Goal: Transaction & Acquisition: Obtain resource

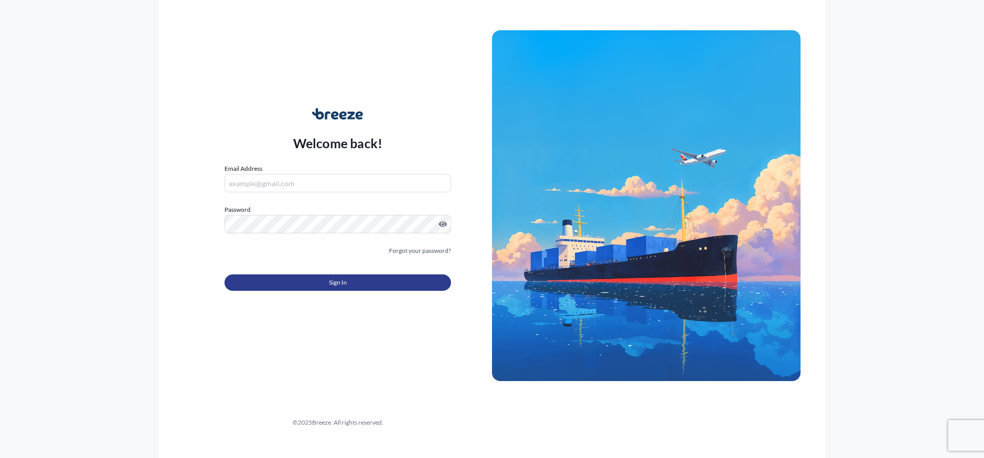
type input "[EMAIL_ADDRESS][DOMAIN_NAME]"
click at [387, 286] on button "Sign In" at bounding box center [337, 282] width 226 height 16
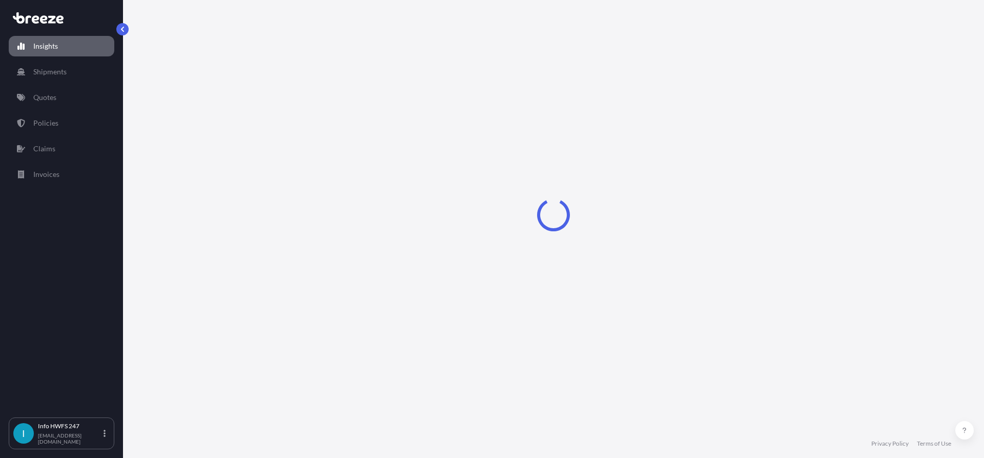
select select "2025"
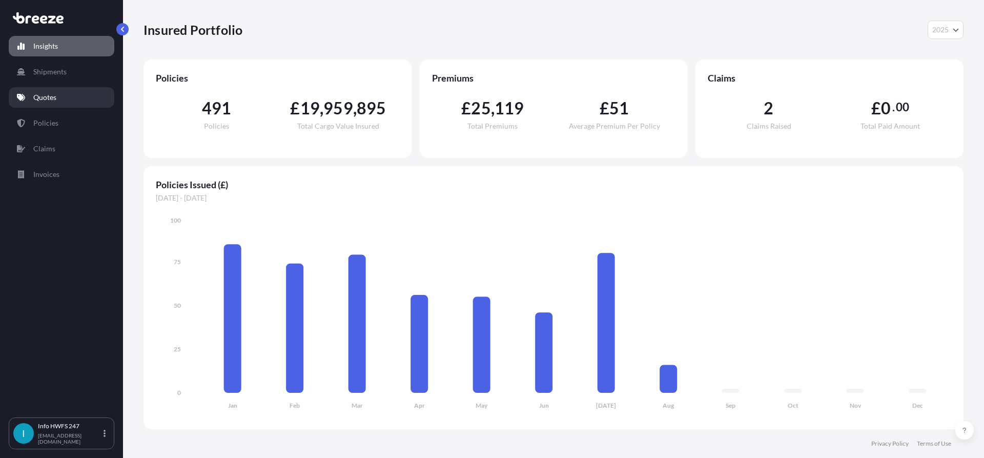
click at [36, 99] on p "Quotes" at bounding box center [44, 97] width 23 height 10
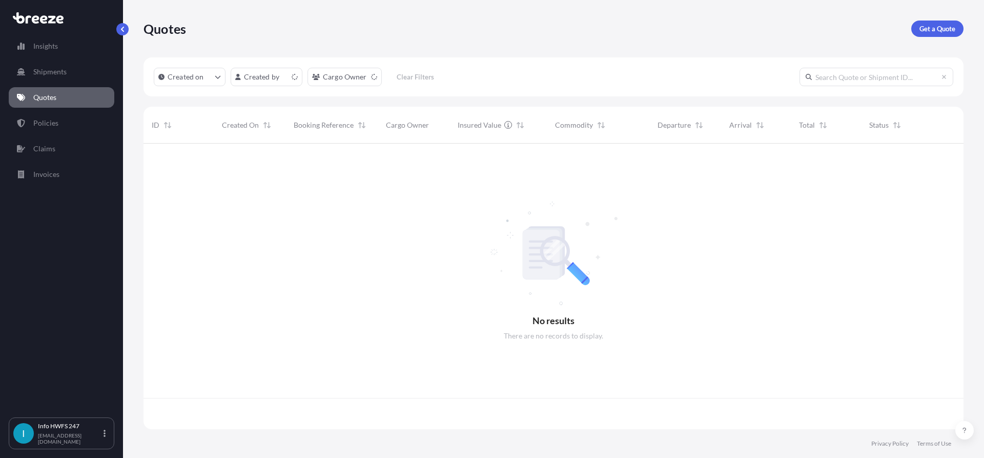
scroll to position [283, 812]
click at [939, 32] on p "Get a Quote" at bounding box center [937, 29] width 36 height 10
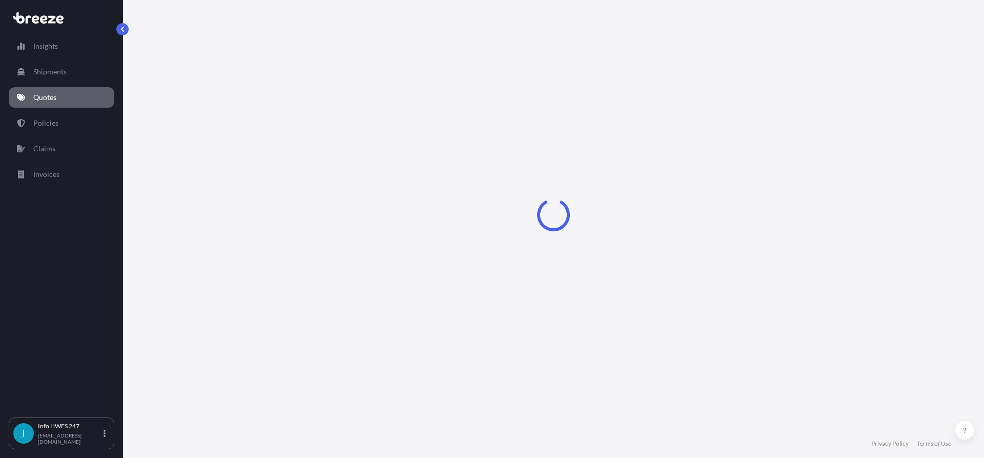
select select "Air"
select select "1"
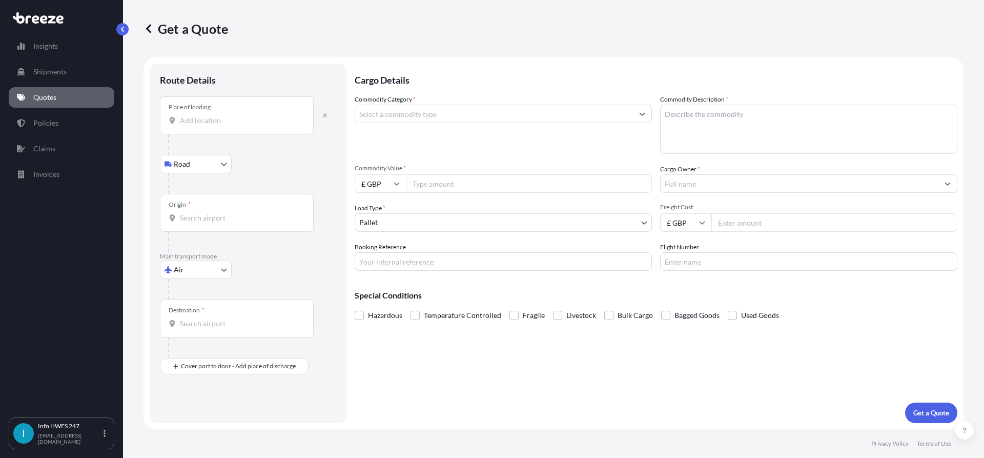
click at [283, 126] on div "Place of loading" at bounding box center [237, 115] width 154 height 38
click at [283, 126] on input "Place of loading" at bounding box center [240, 120] width 121 height 10
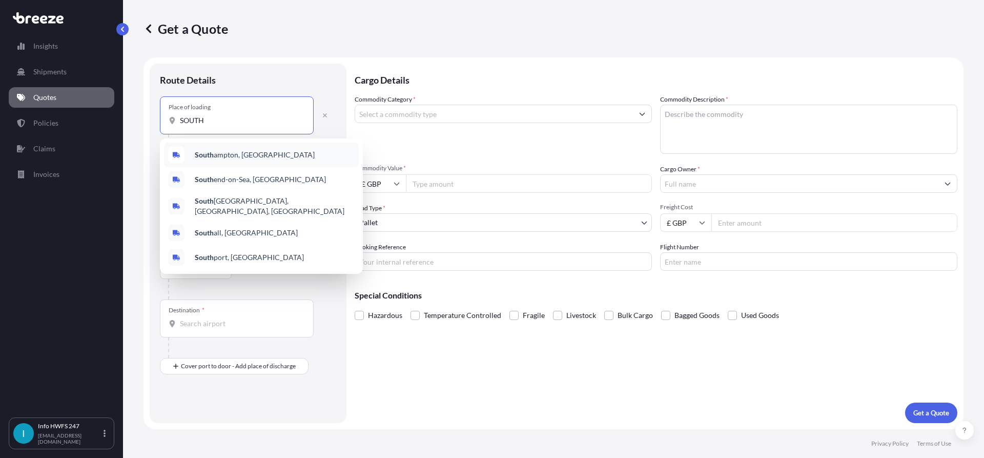
click at [273, 159] on div "[GEOGRAPHIC_DATA], [GEOGRAPHIC_DATA]" at bounding box center [261, 154] width 195 height 25
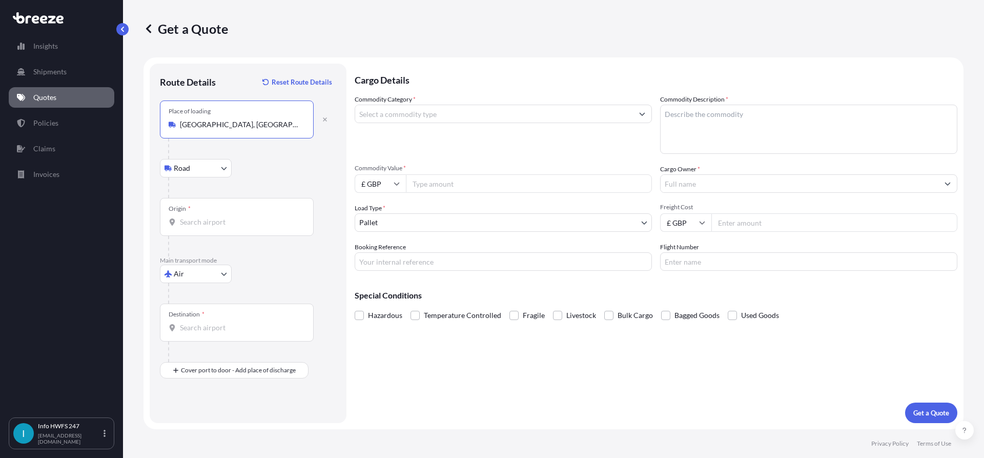
type input "[GEOGRAPHIC_DATA], [GEOGRAPHIC_DATA]"
click at [250, 224] on input "Origin *" at bounding box center [240, 222] width 121 height 10
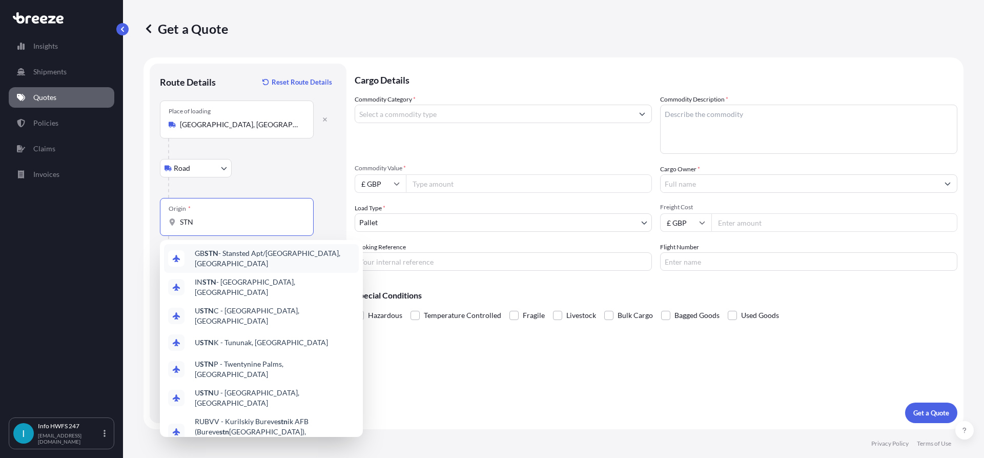
click at [268, 264] on div "GB STN - Stansted Apt/[GEOGRAPHIC_DATA], [GEOGRAPHIC_DATA]" at bounding box center [261, 258] width 195 height 29
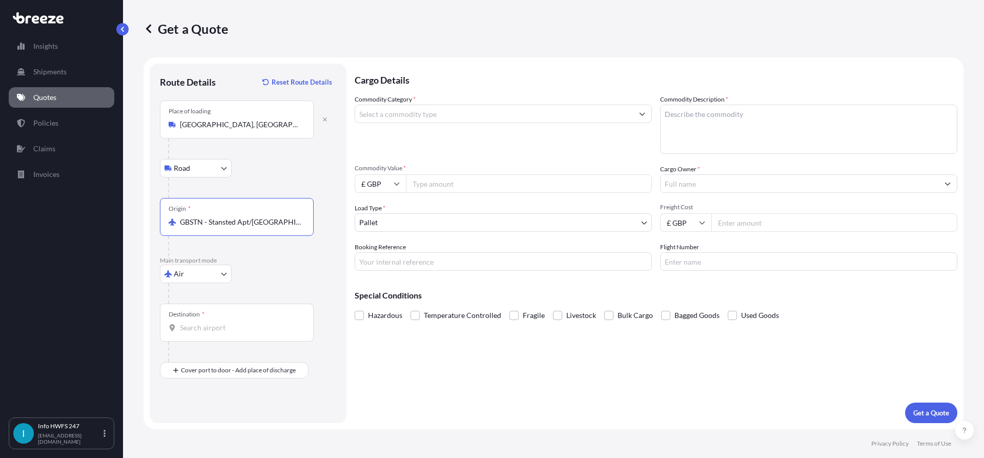
type input "GBSTN - Stansted Apt/[GEOGRAPHIC_DATA], [GEOGRAPHIC_DATA]"
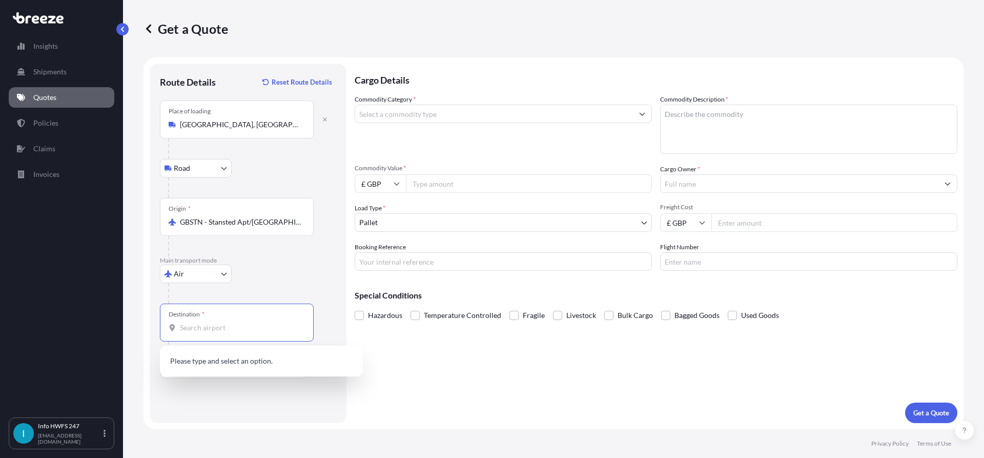
click at [238, 331] on input "Destination *" at bounding box center [240, 327] width 121 height 10
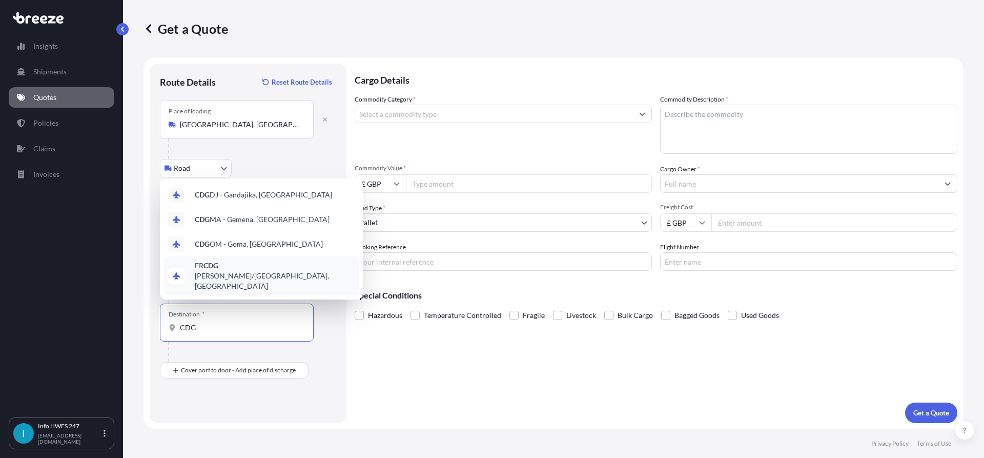
click at [269, 281] on span "FR CDG - [PERSON_NAME]-de-Gaulle Apt/[GEOGRAPHIC_DATA], [GEOGRAPHIC_DATA]" at bounding box center [275, 275] width 160 height 31
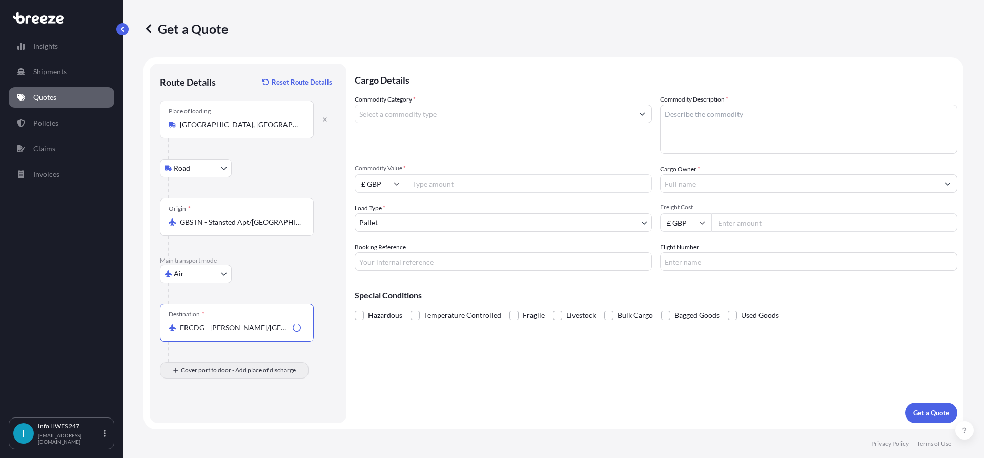
type input "FRCDG - [PERSON_NAME]/[GEOGRAPHIC_DATA], [GEOGRAPHIC_DATA]"
click at [230, 421] on input "Place of Discharge" at bounding box center [240, 425] width 121 height 10
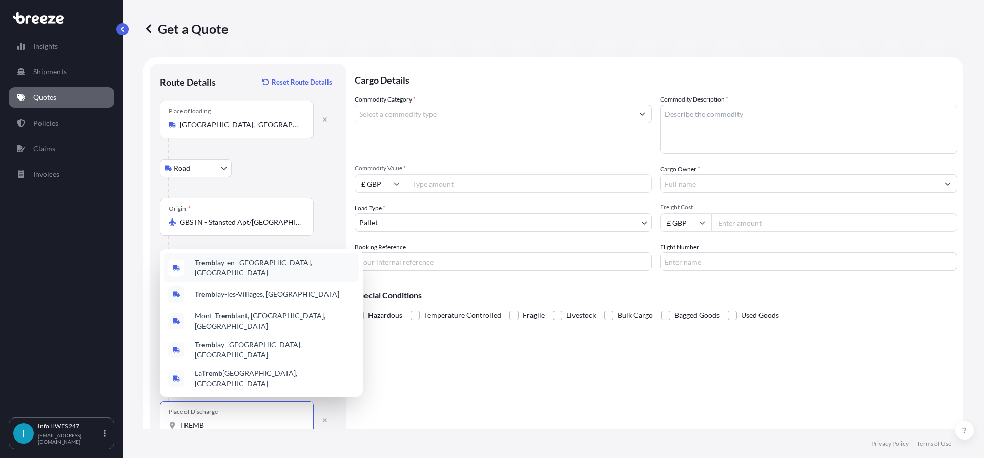
click at [250, 278] on span "Tremb lay-en-[GEOGRAPHIC_DATA], [GEOGRAPHIC_DATA]" at bounding box center [275, 267] width 160 height 20
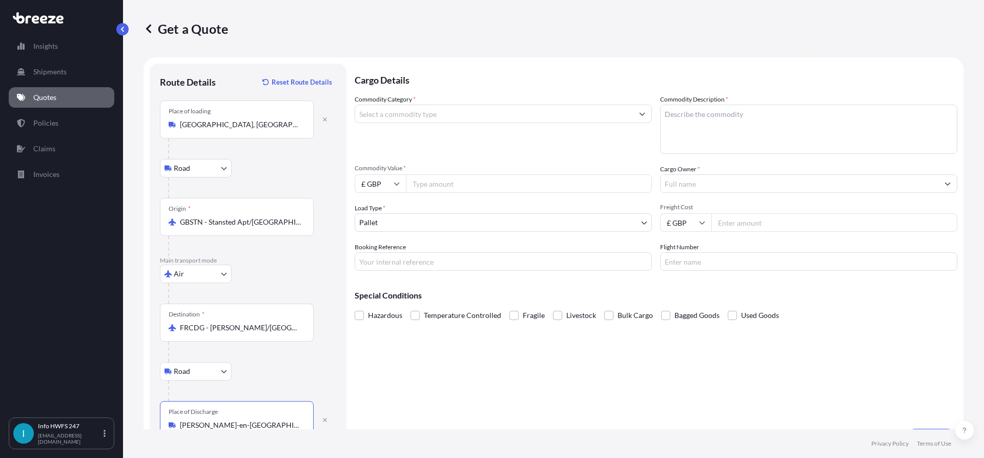
type input "[PERSON_NAME]-en-[GEOGRAPHIC_DATA], [GEOGRAPHIC_DATA]"
click at [418, 109] on input "Commodity Category *" at bounding box center [494, 114] width 278 height 18
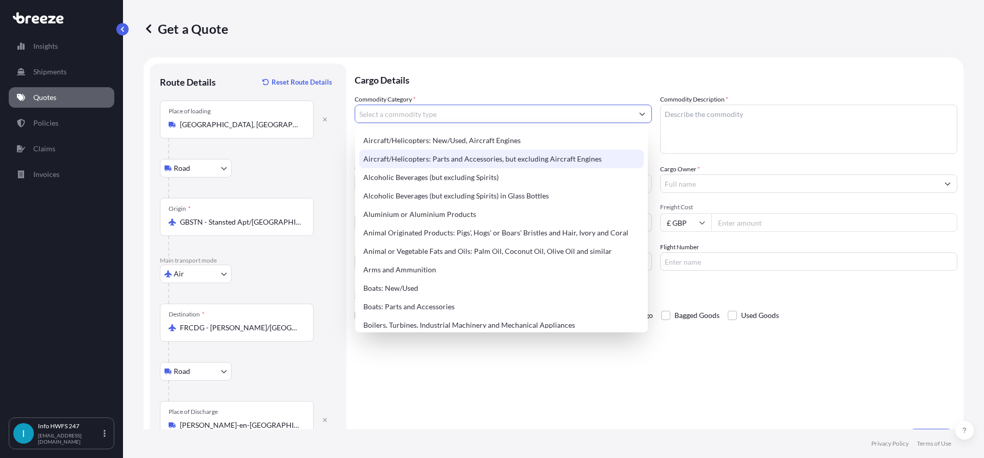
click at [440, 155] on div "Aircraft/Helicopters: Parts and Accessories, but excluding Aircraft Engines" at bounding box center [501, 159] width 284 height 18
type input "Aircraft/Helicopters: Parts and Accessories, but excluding Aircraft Engines"
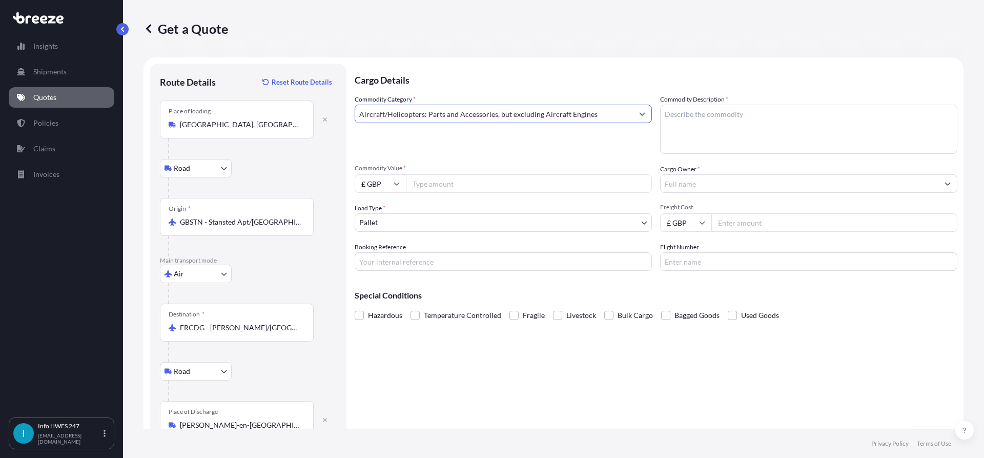
click at [682, 124] on textarea "Commodity Description *" at bounding box center [808, 129] width 297 height 49
type textarea "CIVIL AIRCRAFT TOOL - TENSION BAR"
click at [371, 184] on input "£ GBP" at bounding box center [380, 183] width 51 height 18
click at [381, 245] on div "$ USD" at bounding box center [380, 254] width 43 height 19
type input "$ USD"
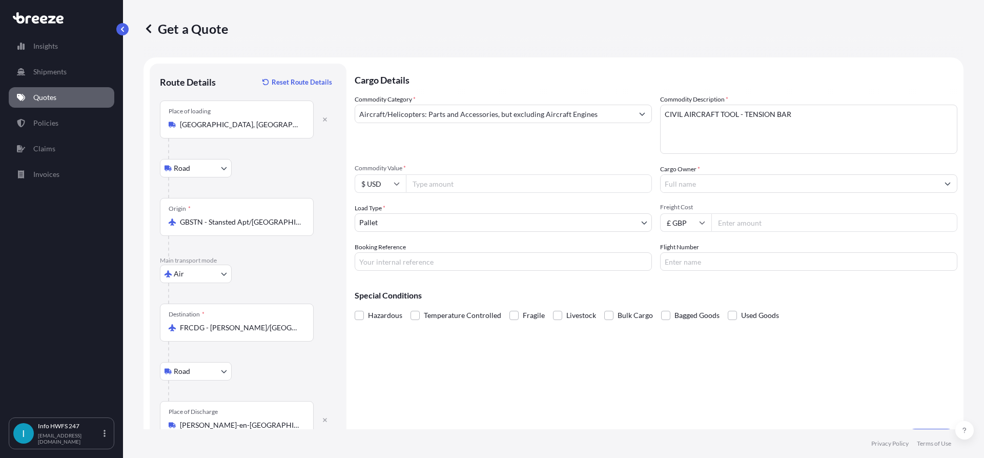
click at [511, 187] on input "Commodity Value *" at bounding box center [529, 183] width 246 height 18
type input "7017"
click at [732, 177] on input "Cargo Owner *" at bounding box center [799, 183] width 278 height 18
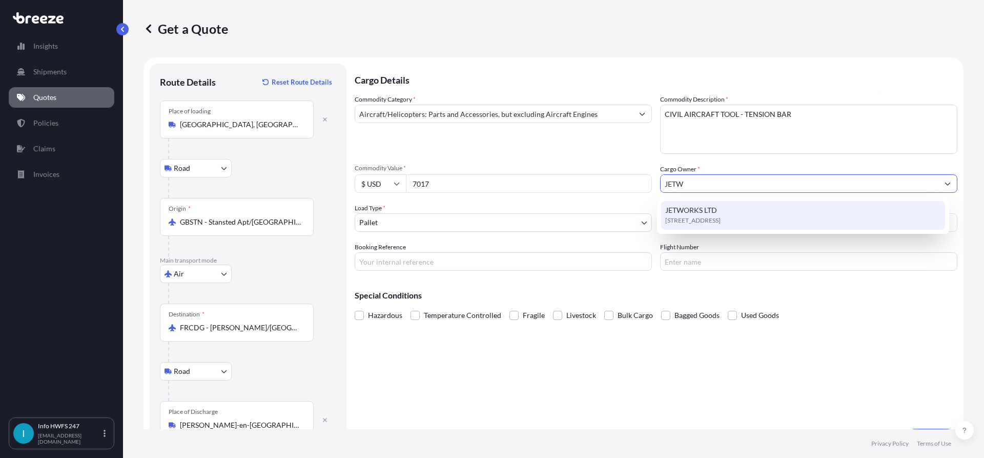
click at [720, 217] on span "[STREET_ADDRESS]" at bounding box center [692, 220] width 55 height 10
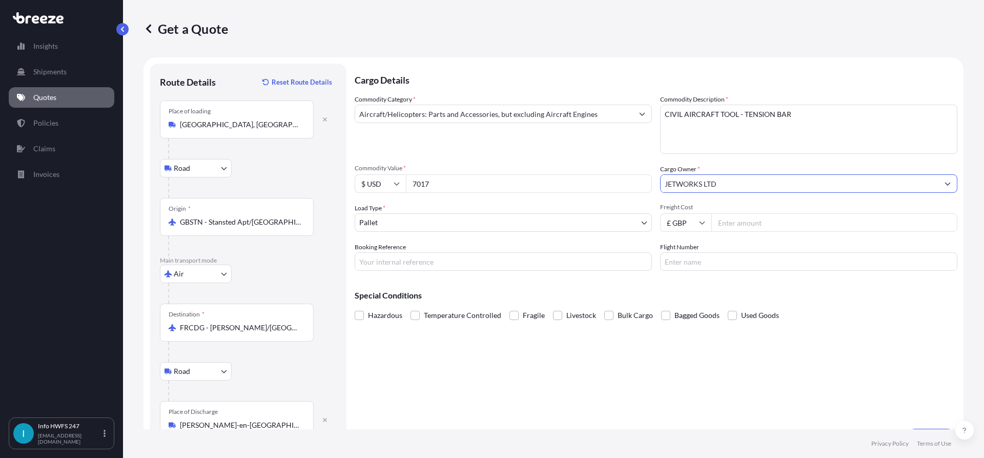
type input "JETWORKS LTD"
click at [382, 262] on input "Booking Reference" at bounding box center [503, 261] width 297 height 18
paste input "HE164573"
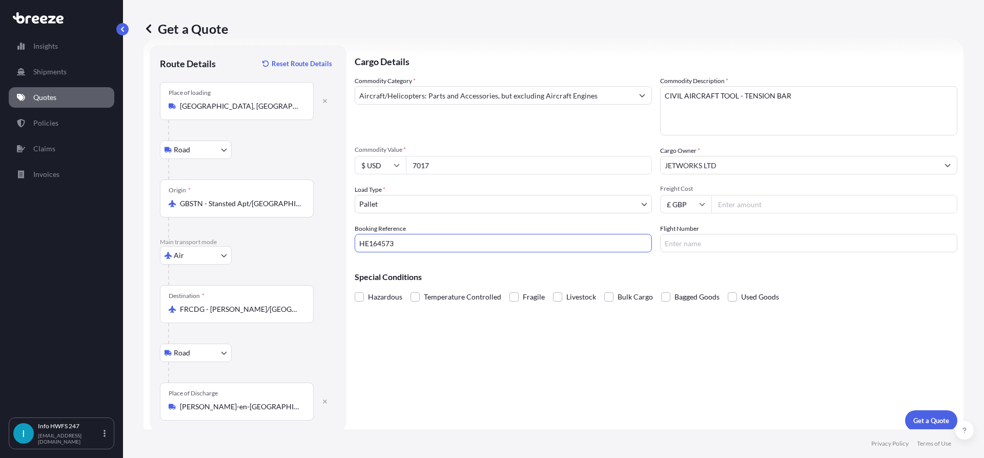
scroll to position [26, 0]
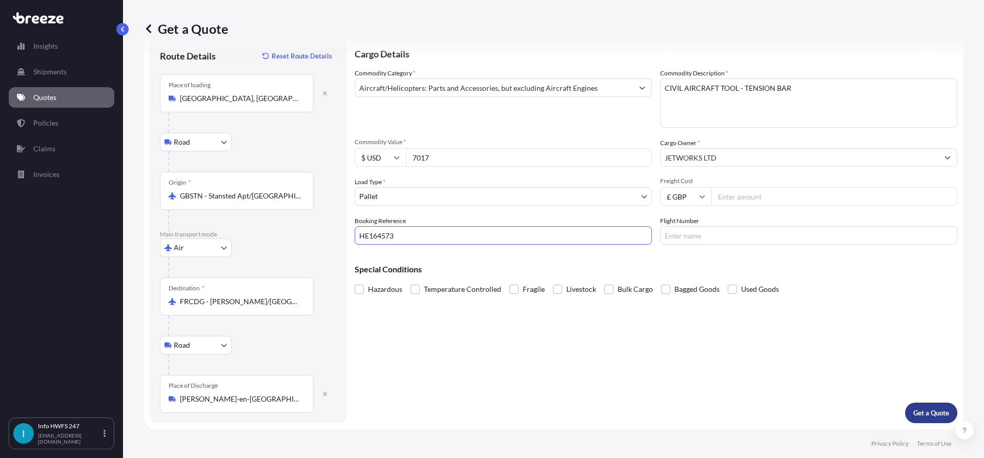
type input "HE164573"
click at [924, 413] on p "Get a Quote" at bounding box center [931, 412] width 36 height 10
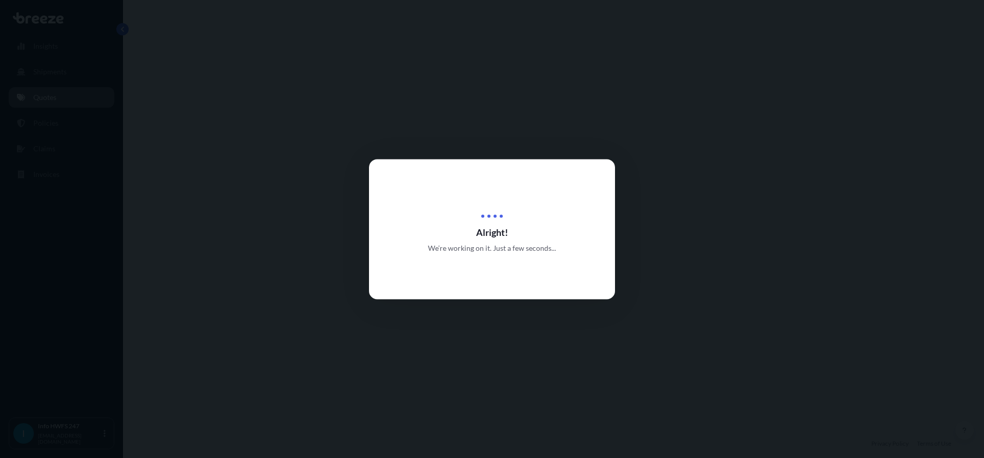
select select "Road"
select select "Air"
select select "Road"
select select "1"
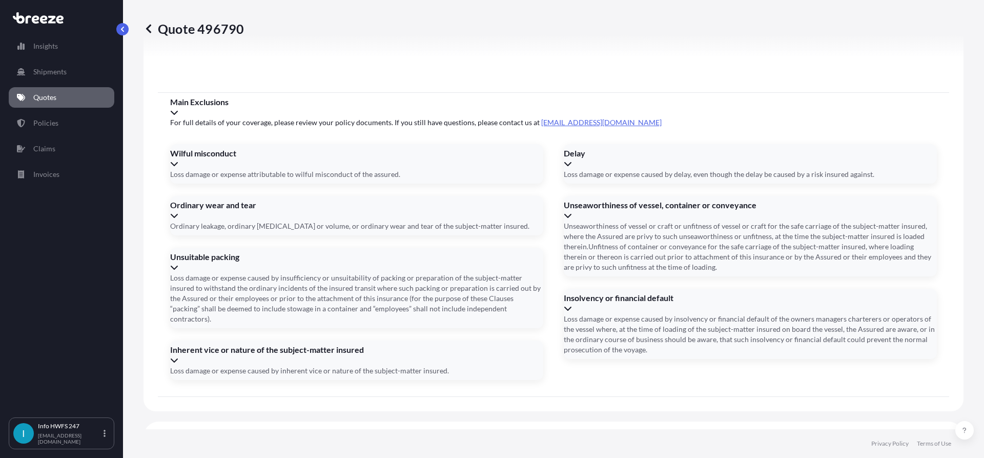
scroll to position [1362, 0]
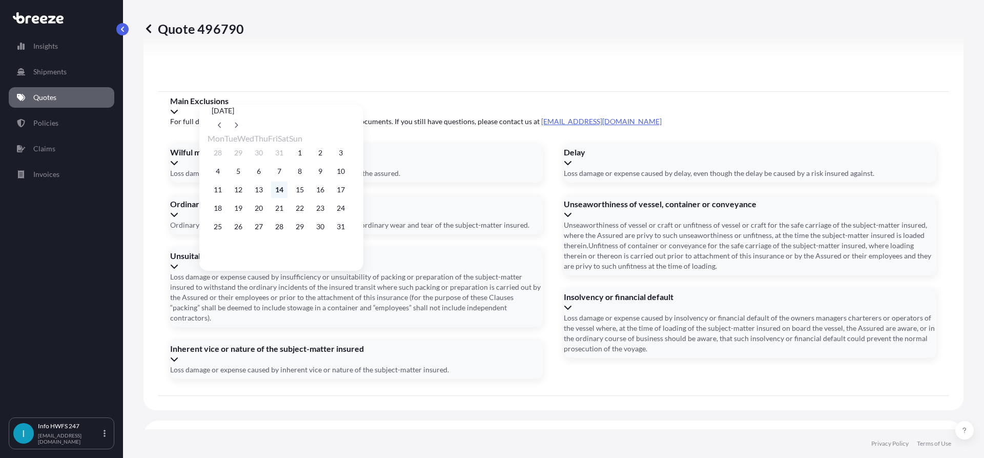
click at [287, 189] on button "14" at bounding box center [279, 189] width 16 height 16
type input "[DATE]"
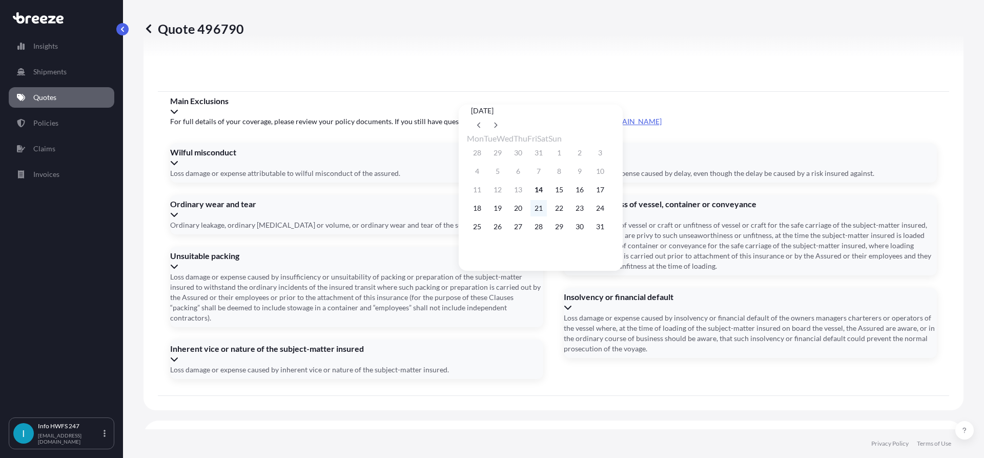
click at [547, 212] on button "21" at bounding box center [538, 208] width 16 height 16
type input "[DATE]"
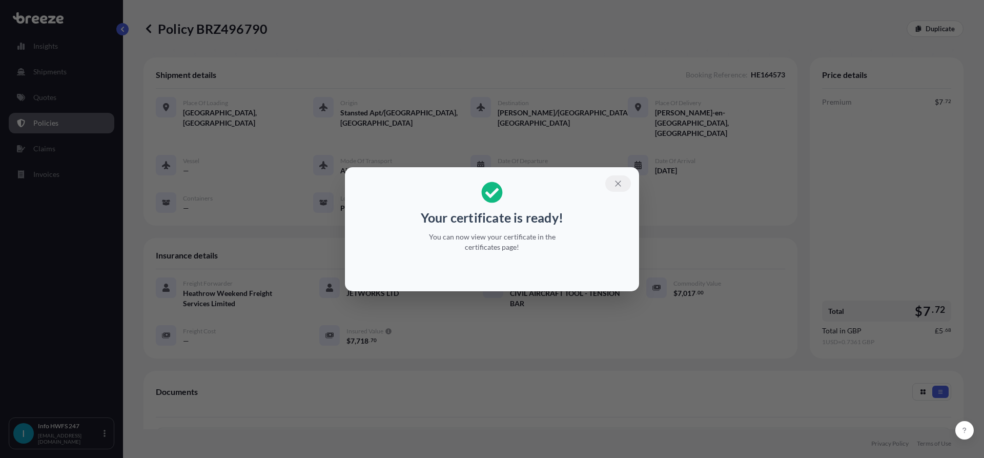
click at [618, 188] on button "button" at bounding box center [618, 183] width 26 height 16
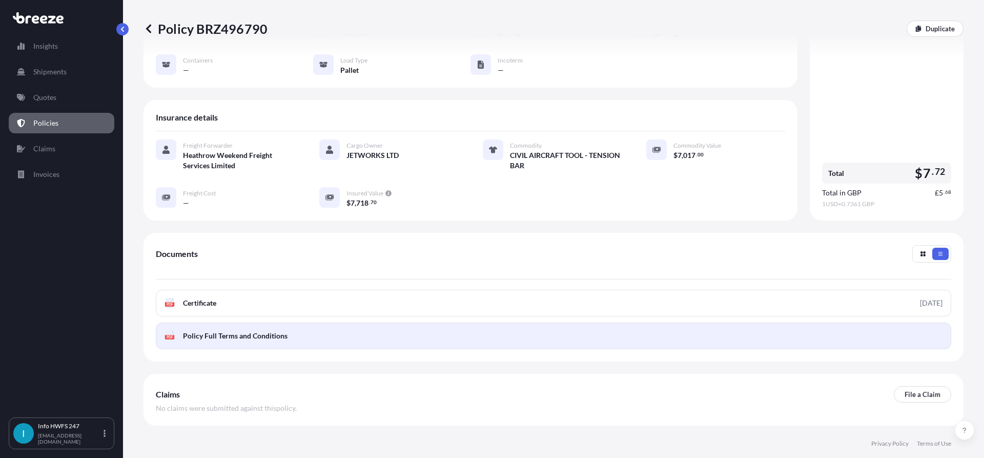
scroll to position [159, 0]
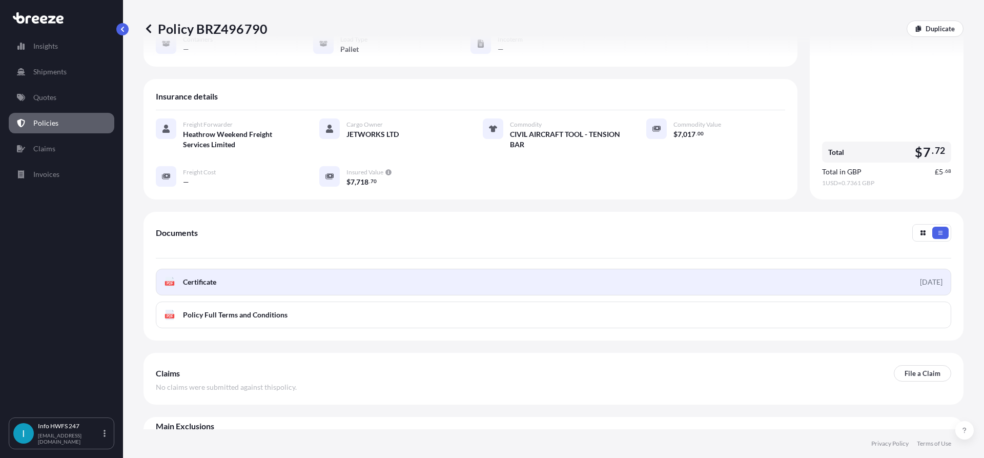
click at [455, 268] on link "PDF Certificate [DATE]" at bounding box center [553, 281] width 795 height 27
